Goal: Navigation & Orientation: Find specific page/section

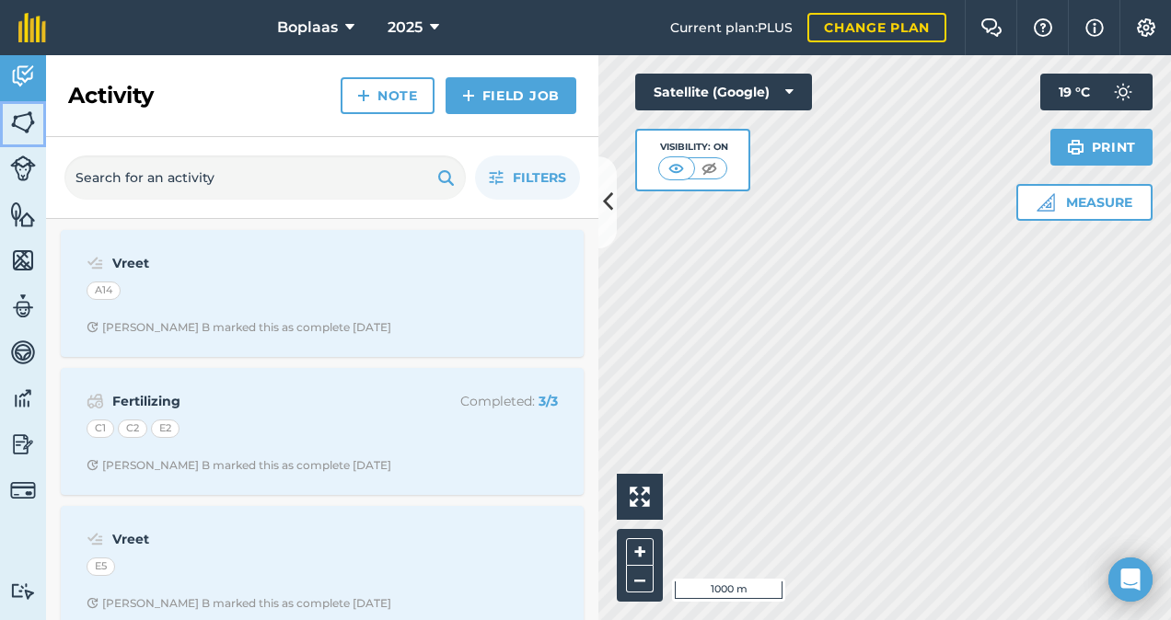
click at [24, 114] on img at bounding box center [23, 123] width 26 height 28
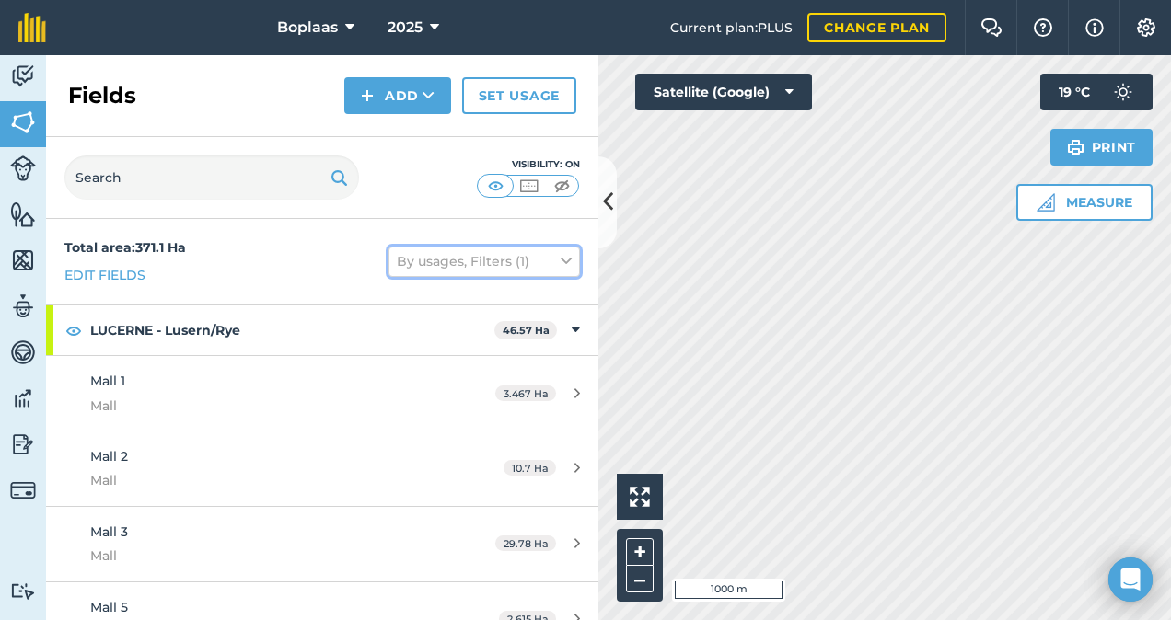
click at [545, 258] on button "By usages, Filters (1)" at bounding box center [483, 261] width 191 height 29
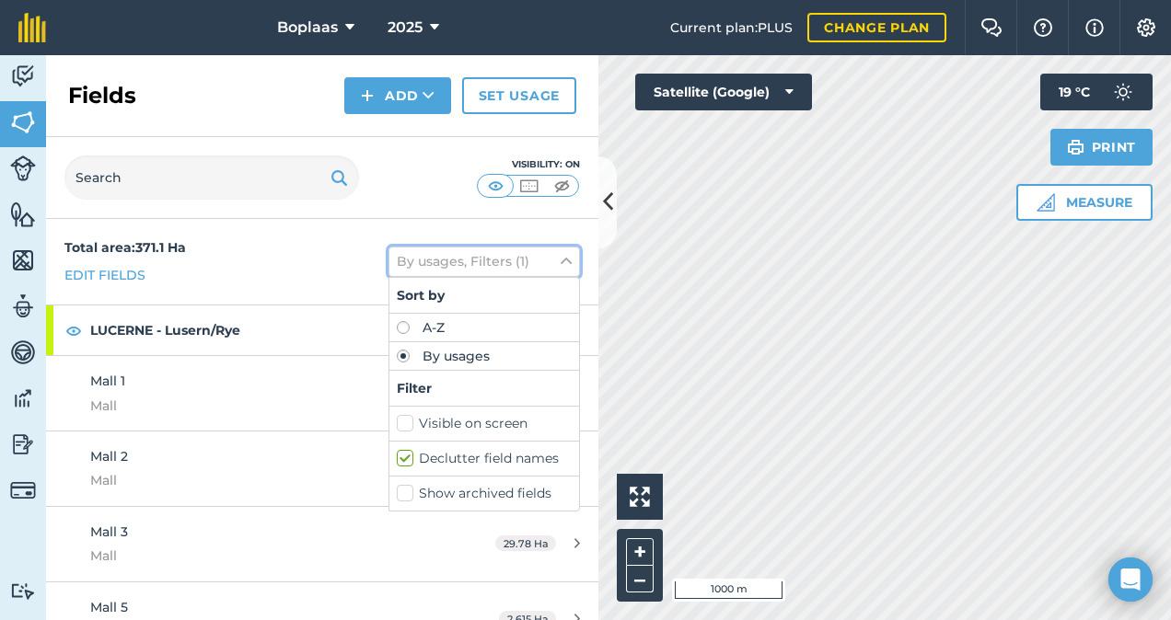
click at [561, 258] on icon at bounding box center [566, 261] width 11 height 20
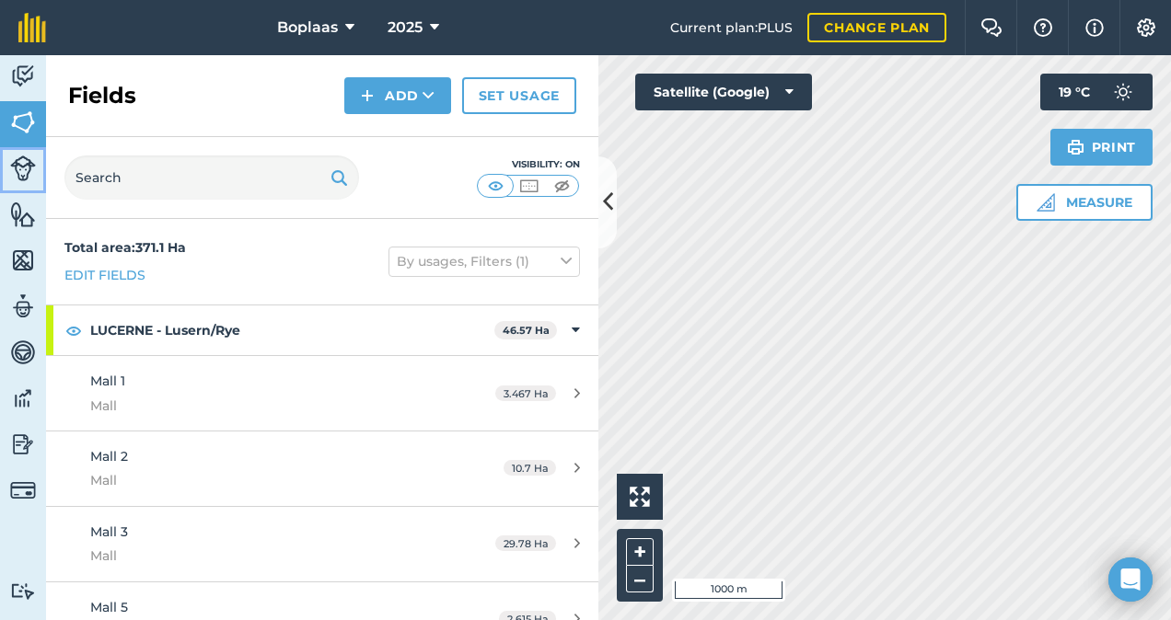
click at [30, 173] on img at bounding box center [23, 169] width 26 height 26
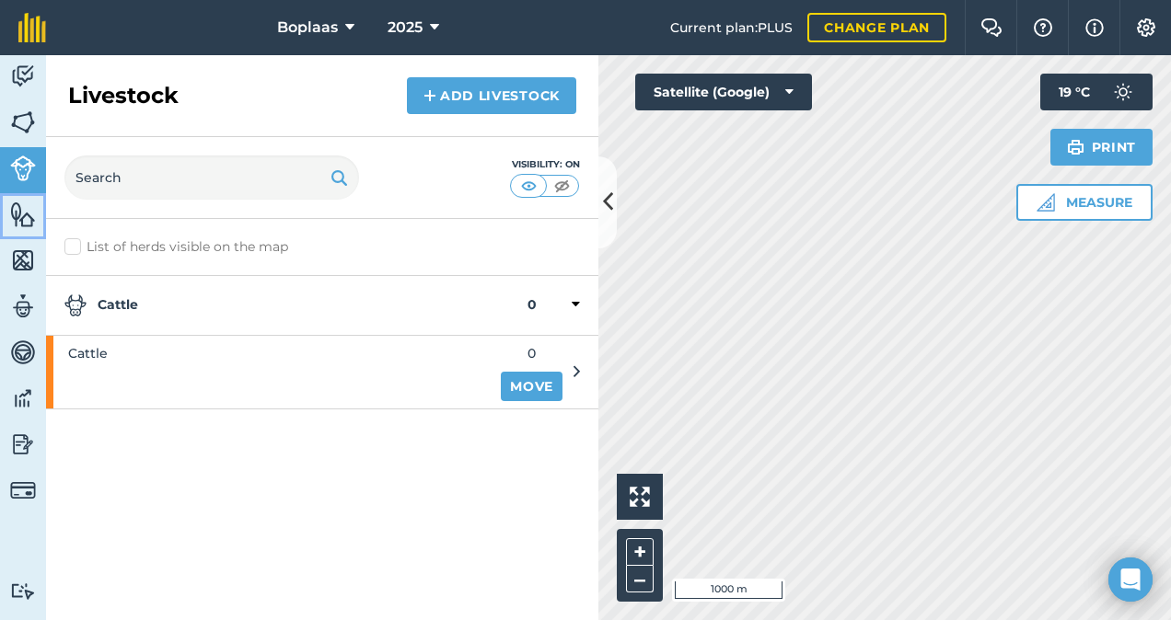
click at [18, 215] on img at bounding box center [23, 215] width 26 height 28
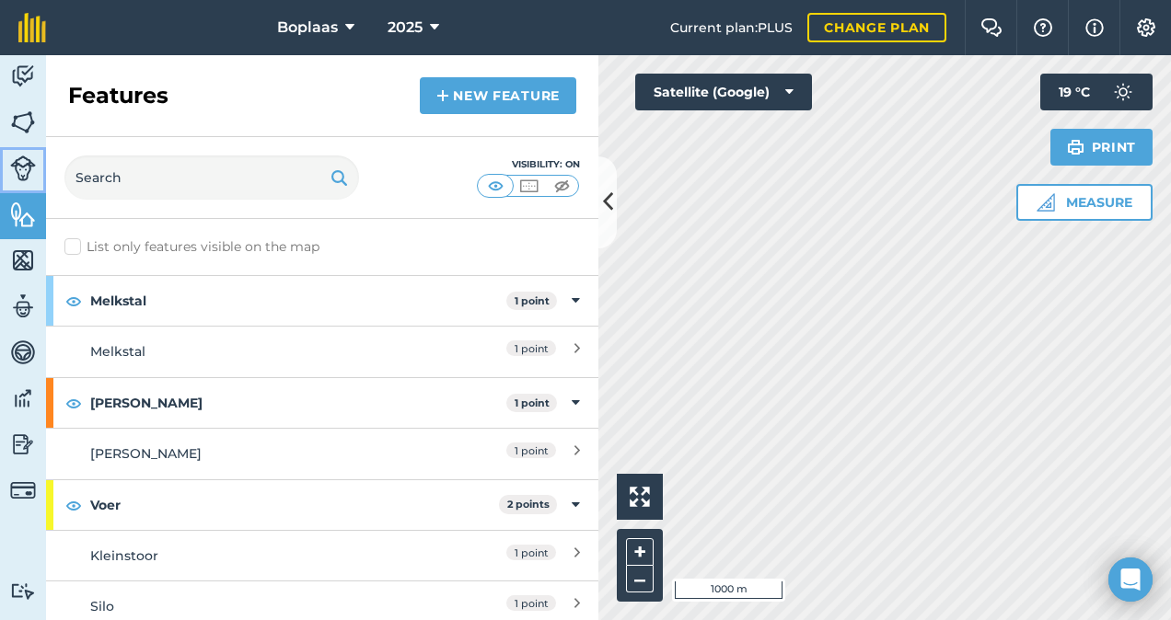
click at [24, 177] on img at bounding box center [23, 169] width 26 height 26
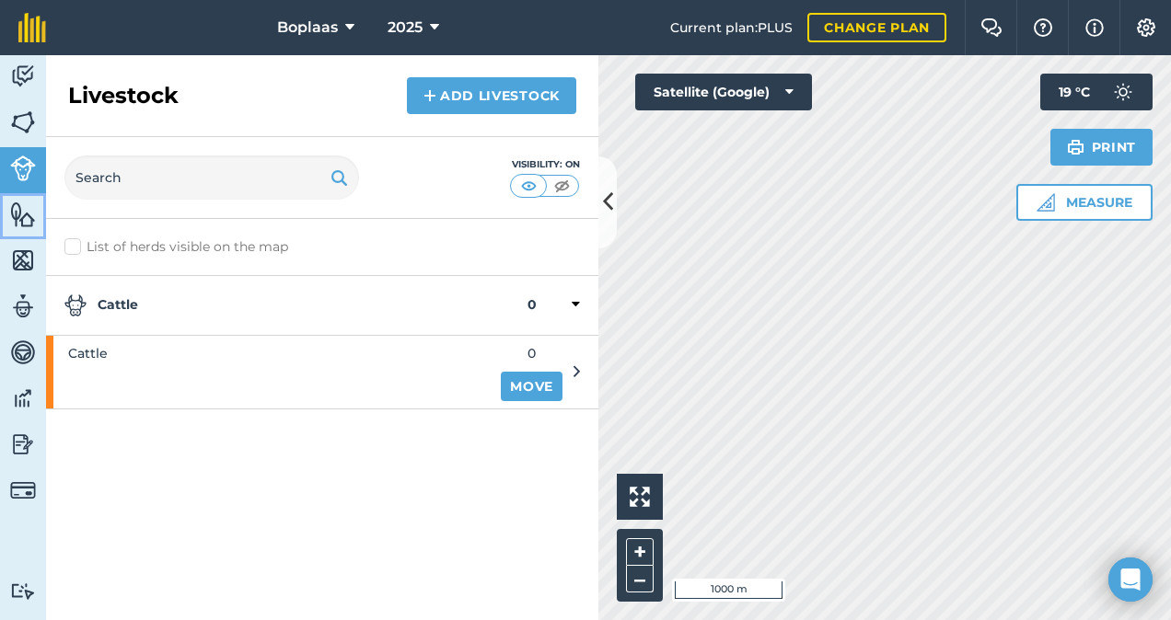
click at [29, 206] on img at bounding box center [23, 215] width 26 height 28
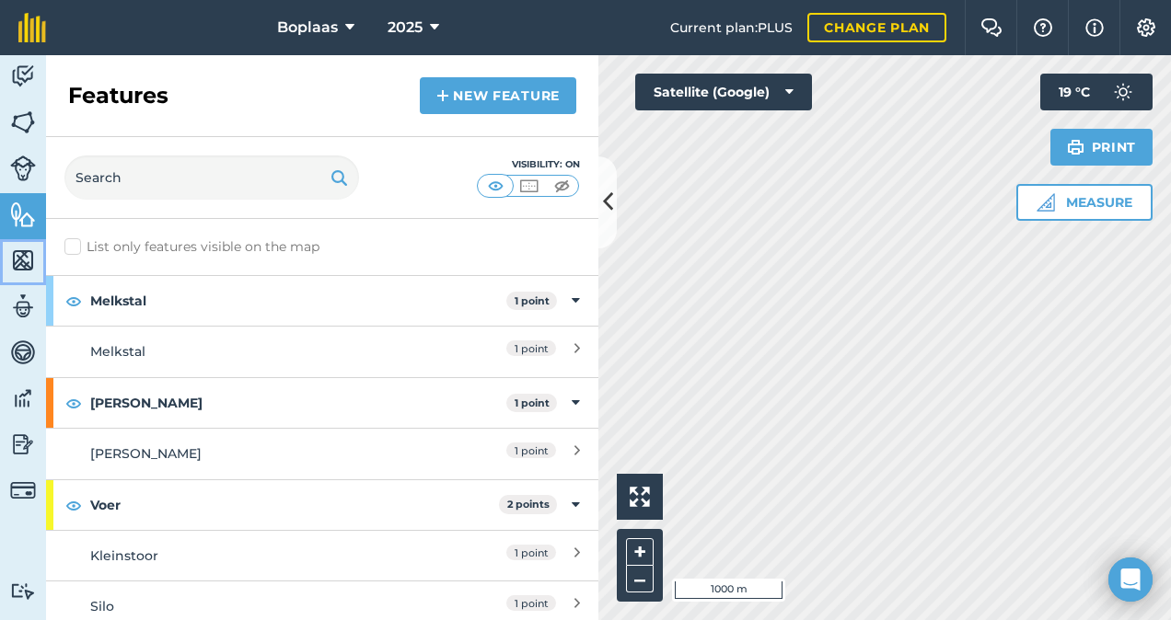
click at [15, 272] on img at bounding box center [23, 261] width 26 height 28
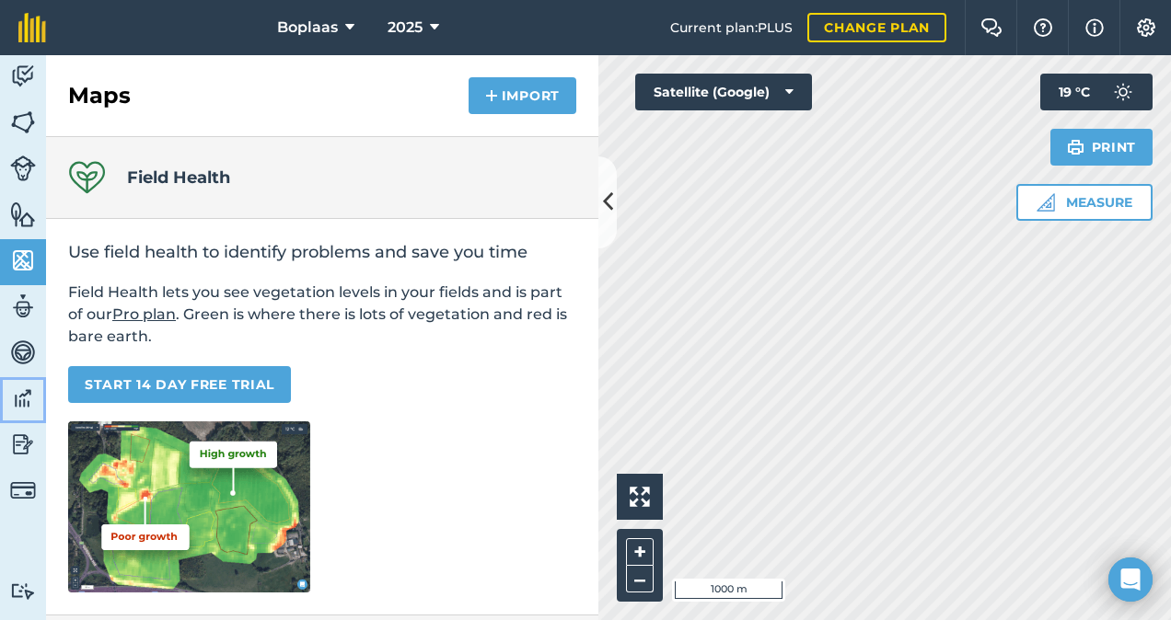
click at [31, 387] on img at bounding box center [23, 399] width 26 height 28
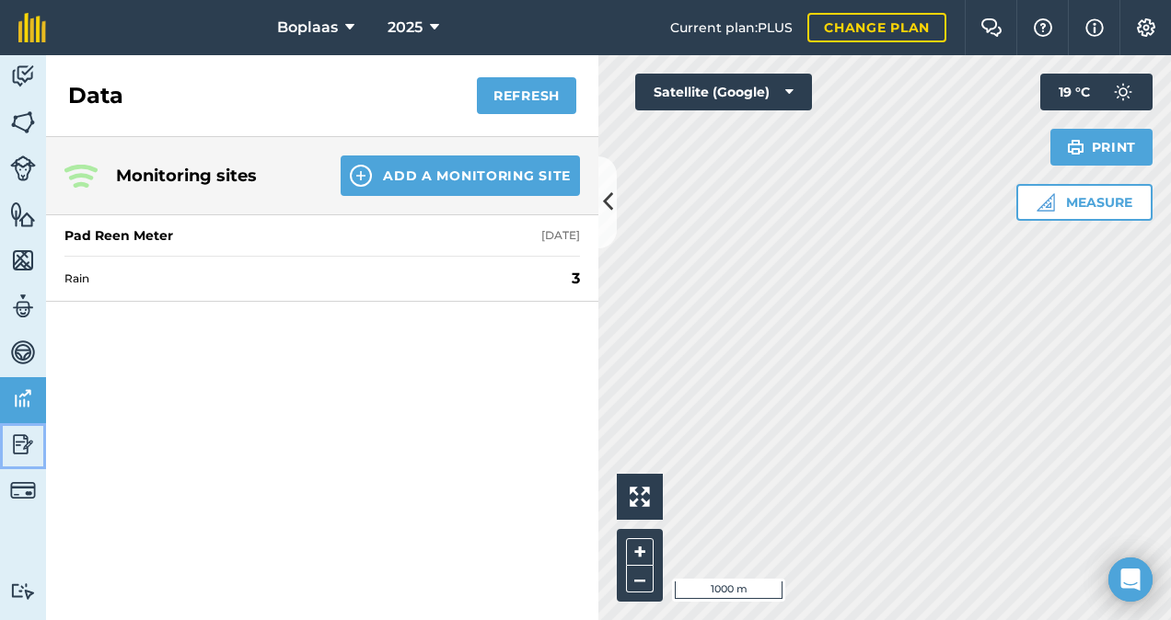
click at [17, 438] on img at bounding box center [23, 445] width 26 height 28
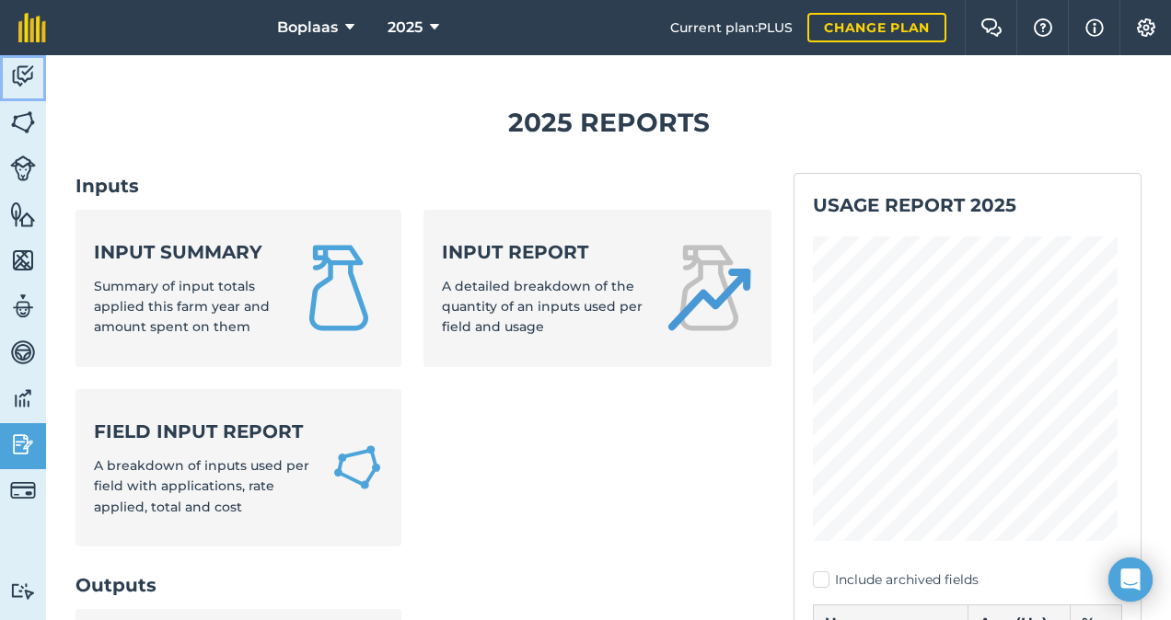
click at [15, 66] on img at bounding box center [23, 77] width 26 height 28
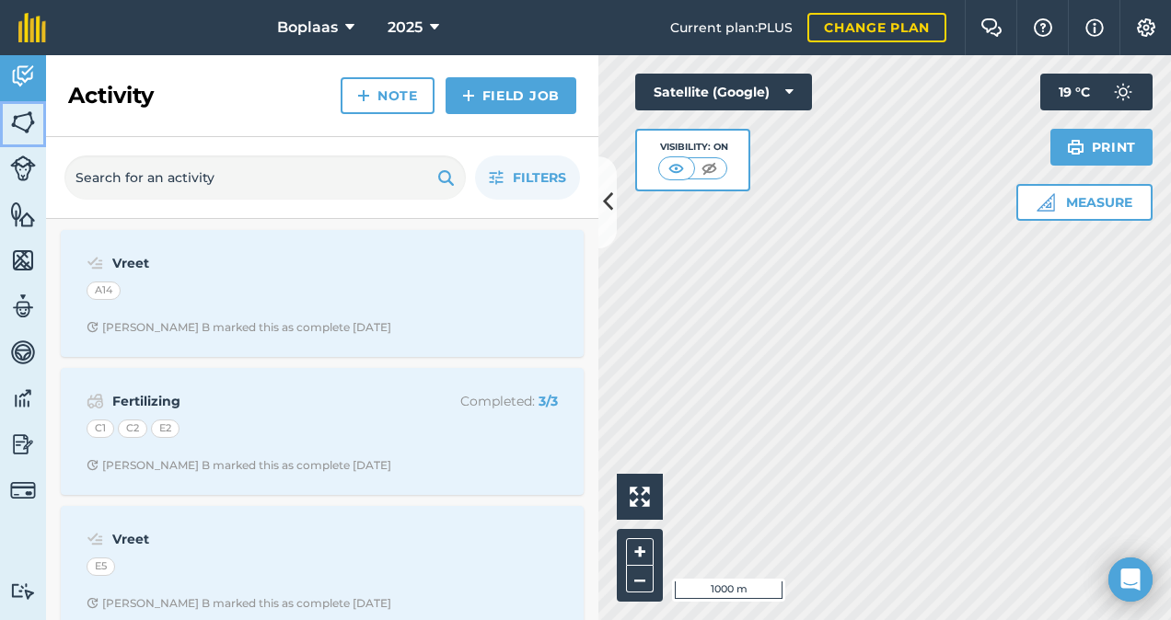
click at [10, 125] on img at bounding box center [23, 123] width 26 height 28
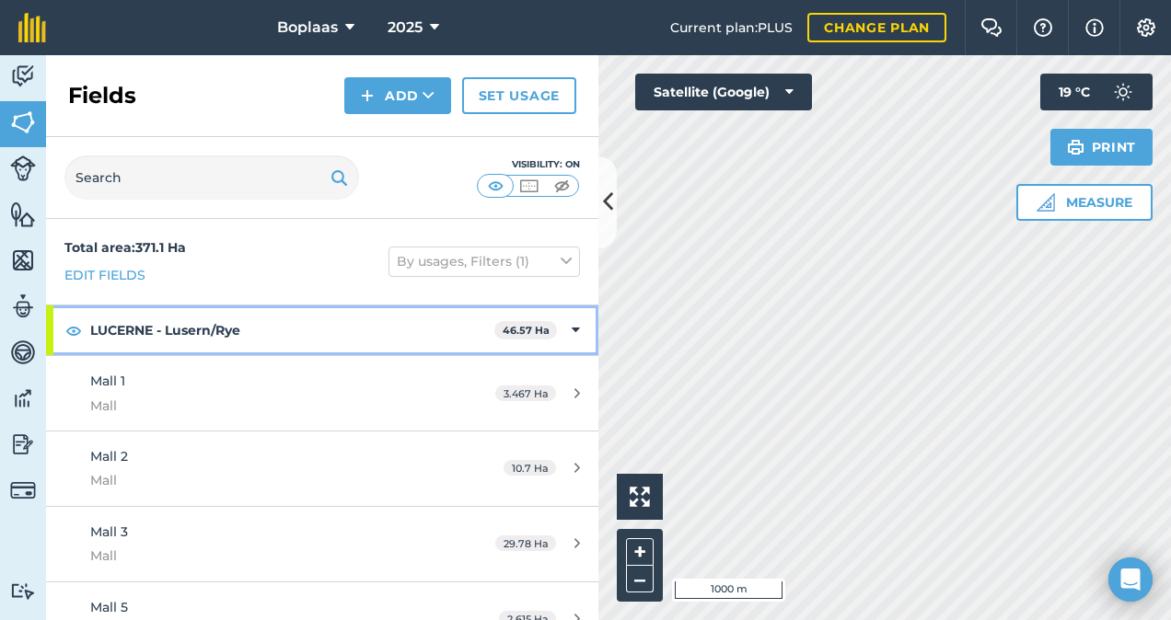
click at [572, 330] on icon at bounding box center [576, 330] width 8 height 20
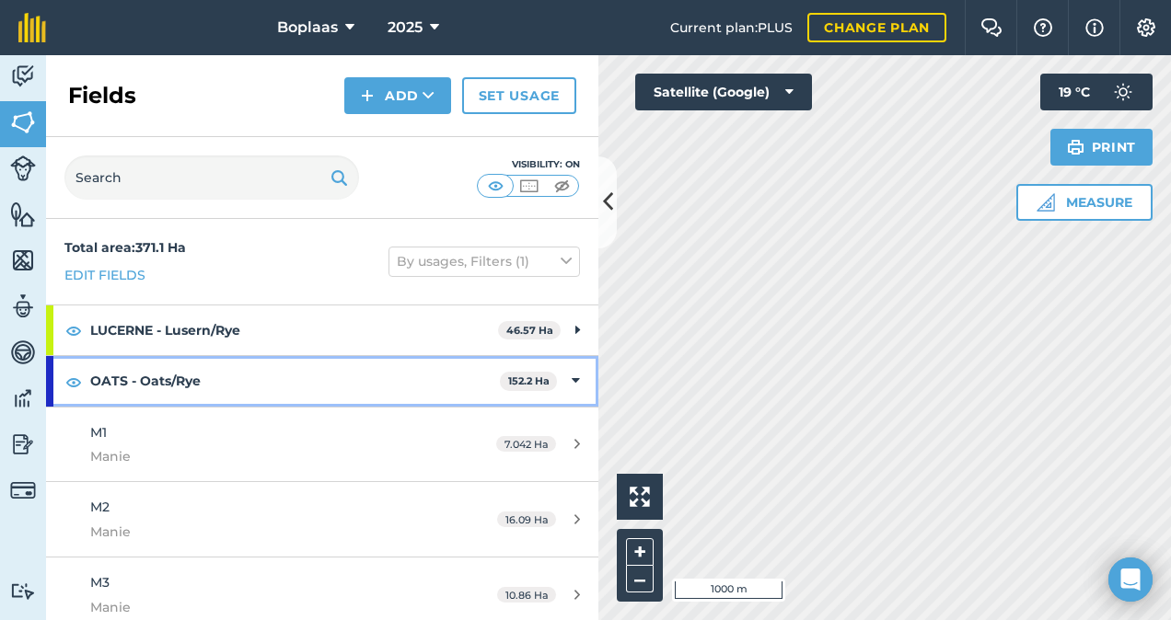
click at [572, 379] on icon at bounding box center [576, 381] width 8 height 20
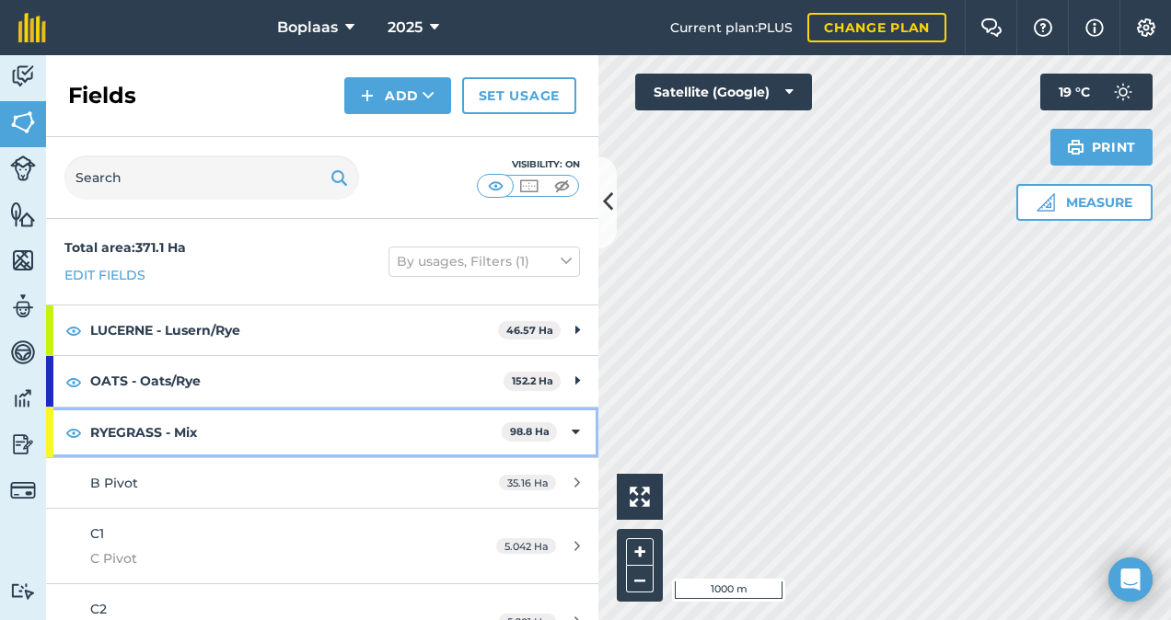
click at [572, 436] on icon at bounding box center [576, 433] width 8 height 20
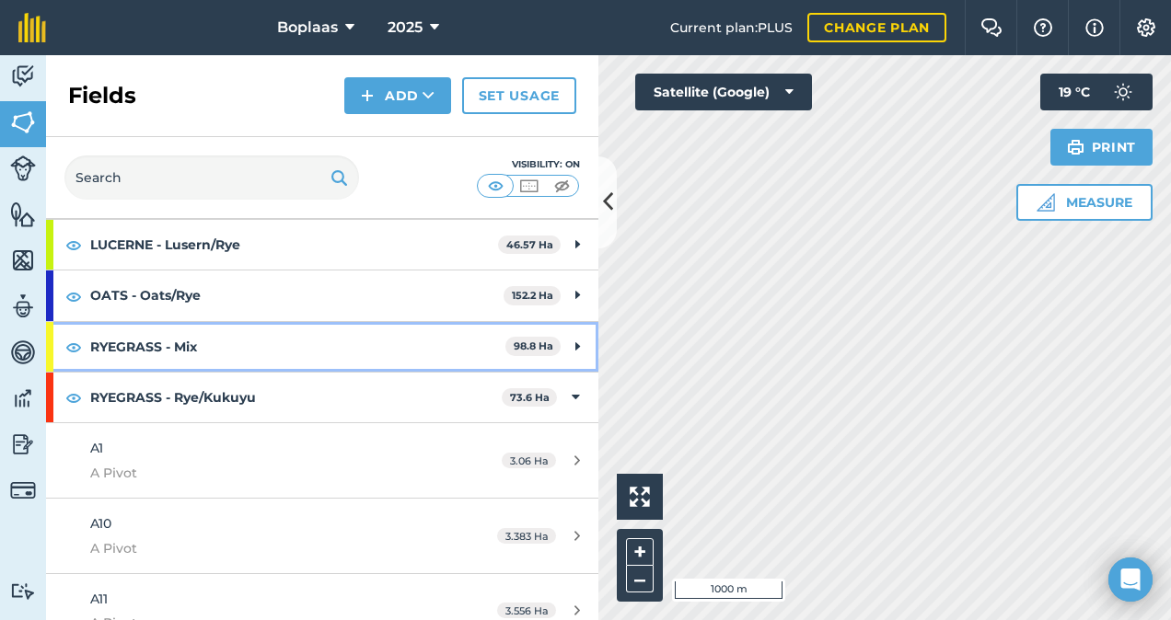
scroll to position [184, 0]
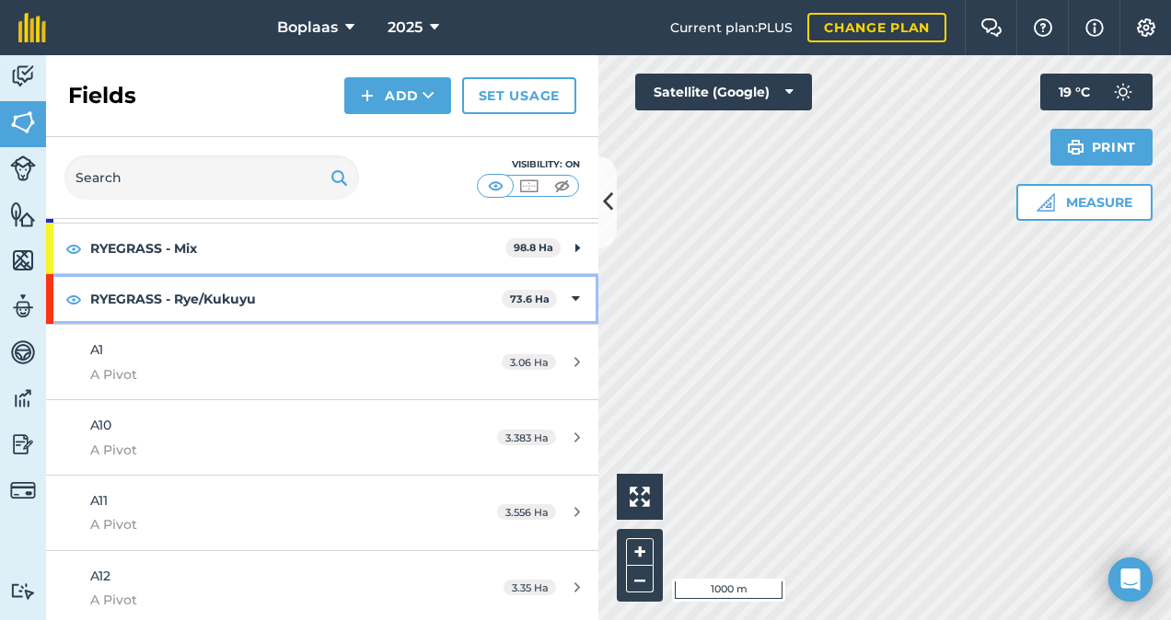
click at [572, 298] on icon at bounding box center [576, 299] width 8 height 20
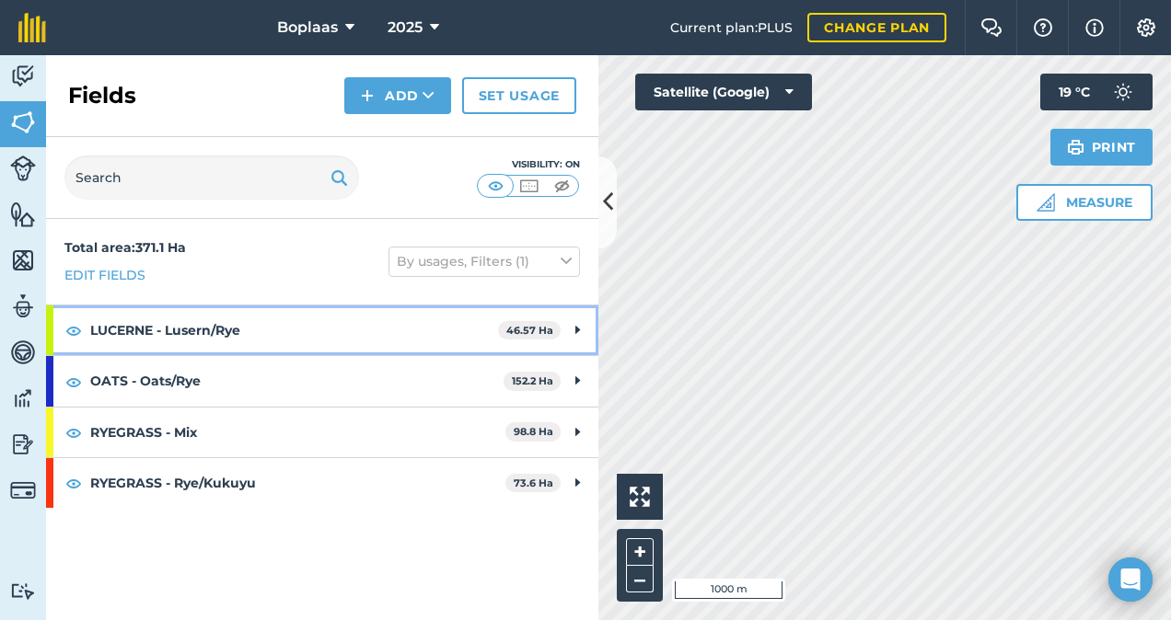
click at [578, 330] on icon at bounding box center [577, 330] width 5 height 20
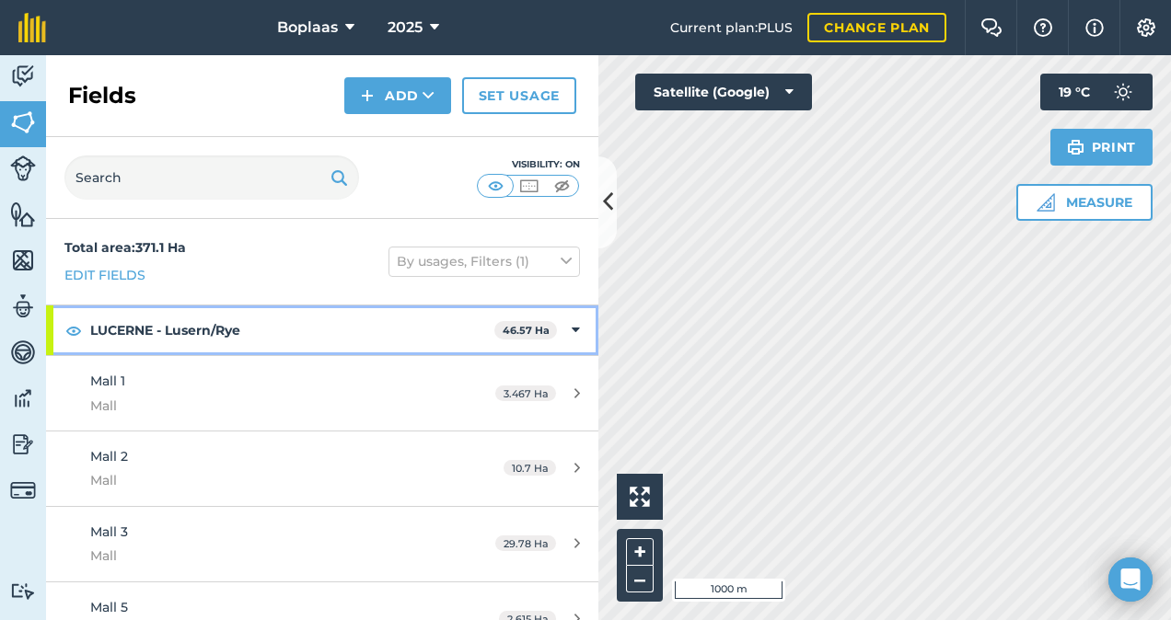
click at [572, 328] on icon at bounding box center [576, 330] width 8 height 20
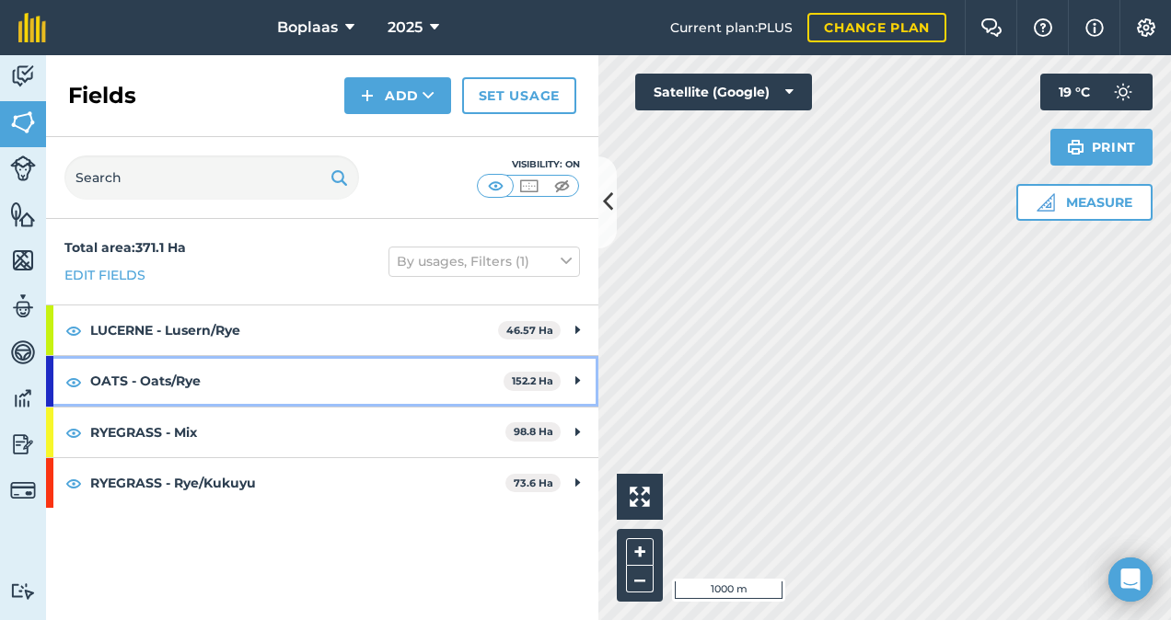
click at [571, 385] on div "OATS - Oats/Rye 152.2 Ha" at bounding box center [322, 381] width 552 height 50
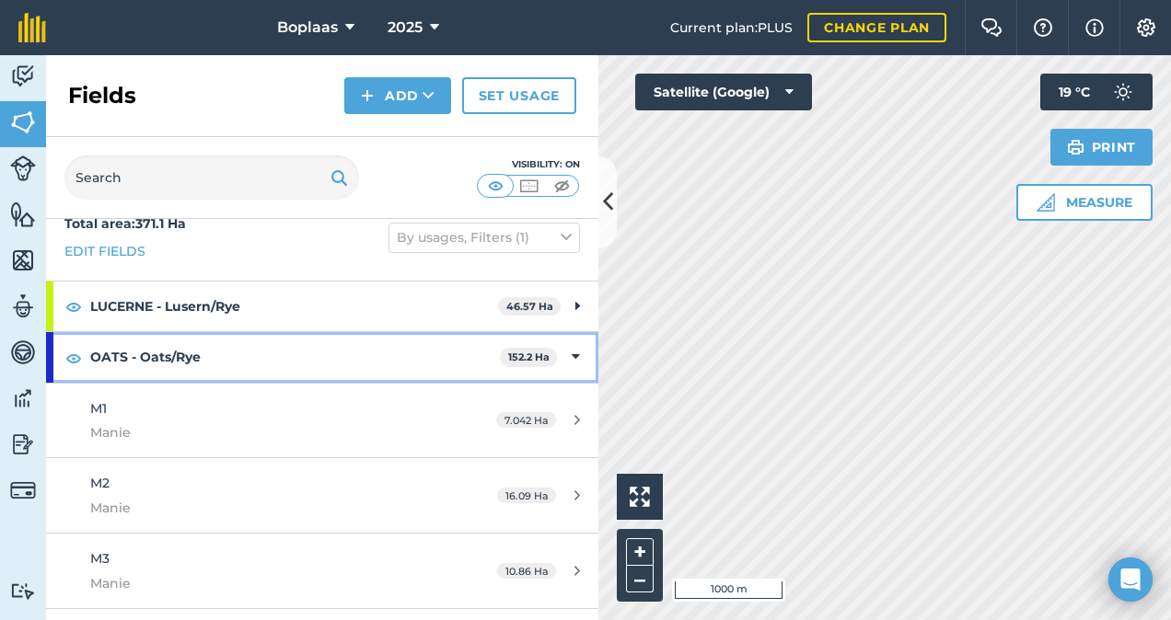
scroll to position [92, 0]
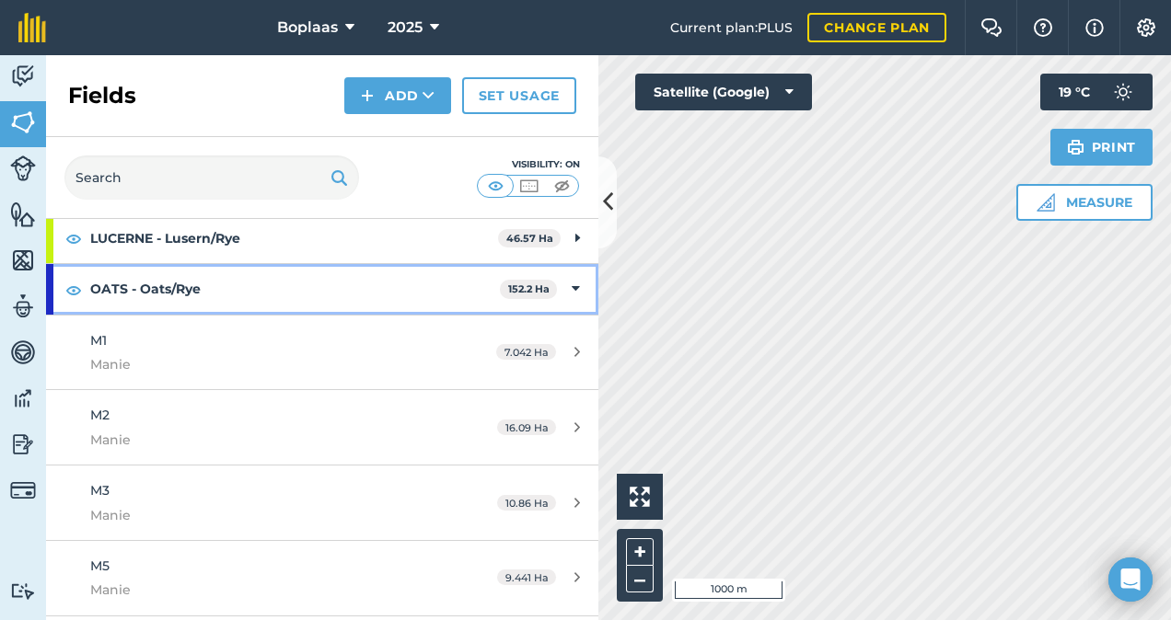
click at [570, 292] on div "OATS - Oats/Rye 152.2 Ha" at bounding box center [322, 289] width 552 height 50
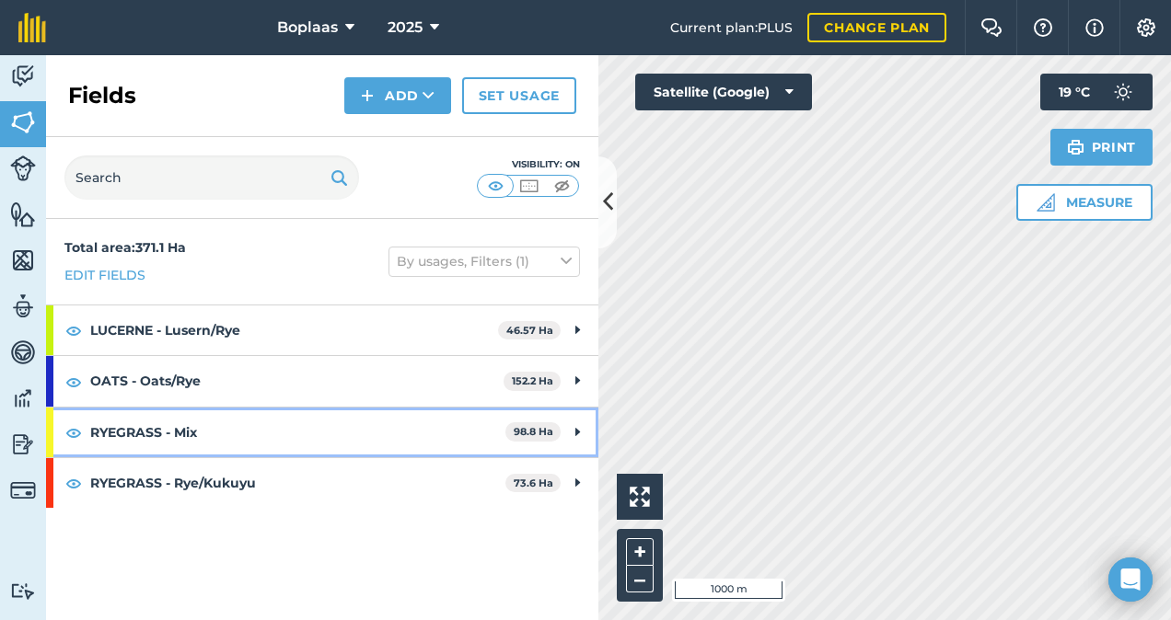
click at [571, 429] on div "RYEGRASS - Mix 98.8 Ha" at bounding box center [322, 433] width 552 height 50
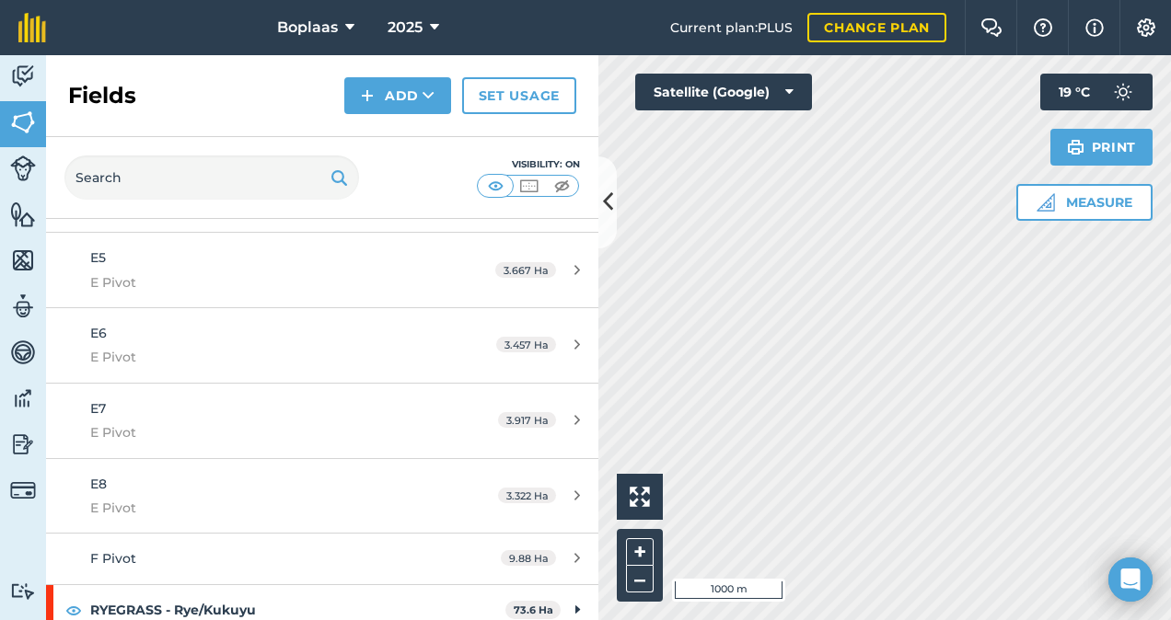
scroll to position [1037, 0]
